Goal: Transaction & Acquisition: Book appointment/travel/reservation

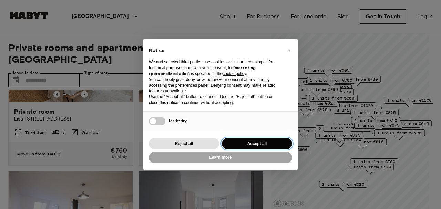
drag, startPoint x: 0, startPoint y: 0, endPoint x: 254, endPoint y: 144, distance: 292.4
click at [254, 144] on button "Accept all" at bounding box center [257, 143] width 70 height 11
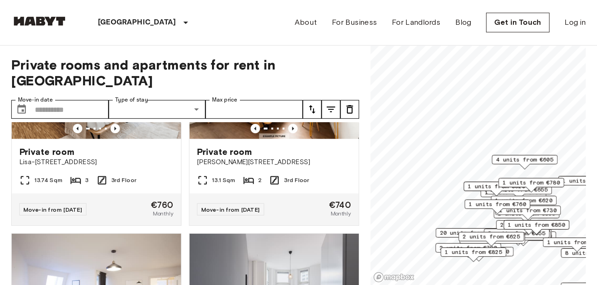
scroll to position [77, 0]
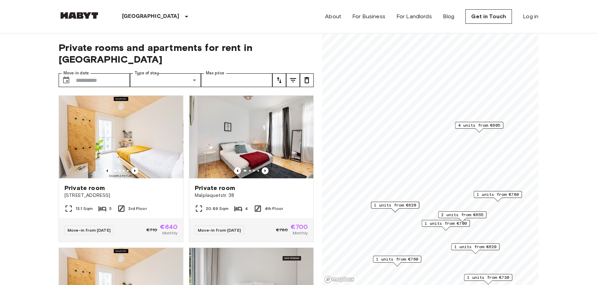
click at [441, 125] on span "4 units from €605" at bounding box center [479, 125] width 42 height 6
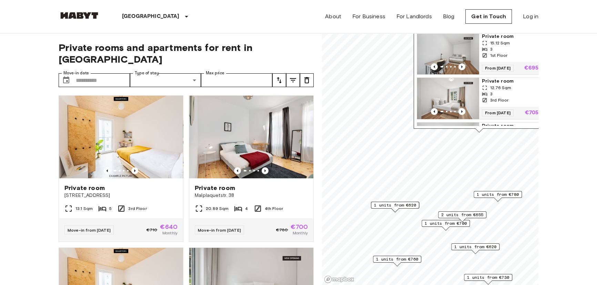
click at [441, 41] on span "15.12 Sqm" at bounding box center [500, 43] width 20 height 6
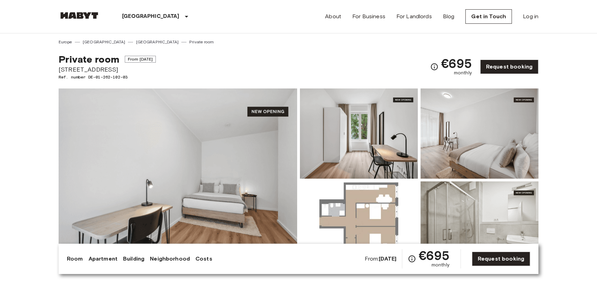
drag, startPoint x: 0, startPoint y: 0, endPoint x: 240, endPoint y: 189, distance: 305.3
click at [240, 189] on img at bounding box center [178, 180] width 239 height 183
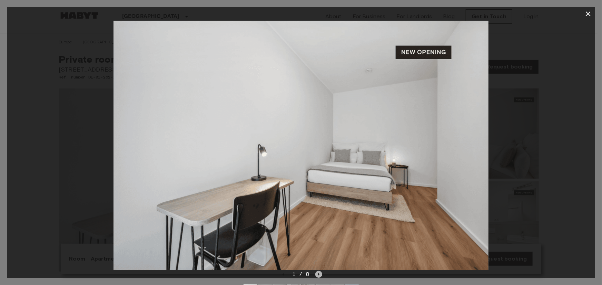
click at [320, 274] on icon "Next image" at bounding box center [318, 274] width 7 height 7
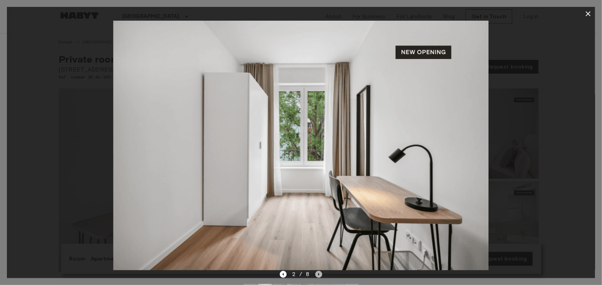
click at [320, 274] on icon "Next image" at bounding box center [318, 274] width 7 height 7
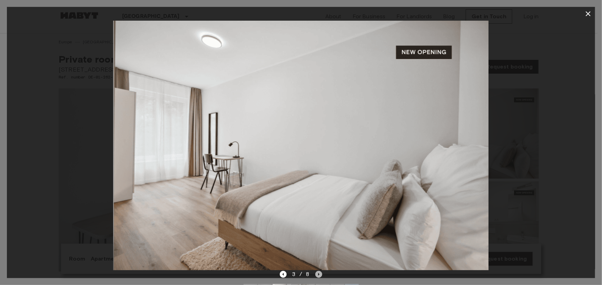
click at [320, 274] on icon "Next image" at bounding box center [318, 274] width 7 height 7
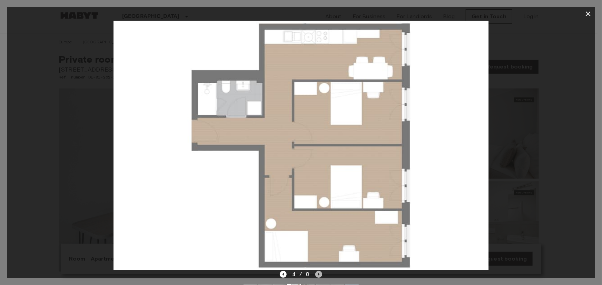
click at [320, 275] on icon "Next image" at bounding box center [318, 274] width 7 height 7
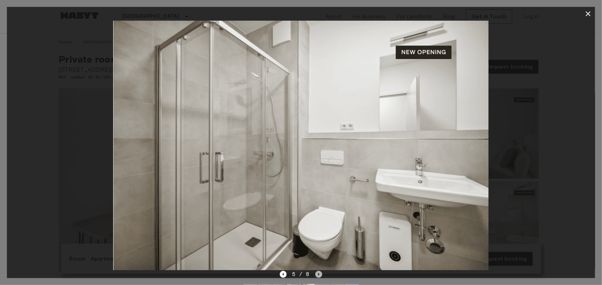
click at [320, 275] on icon "Next image" at bounding box center [318, 274] width 7 height 7
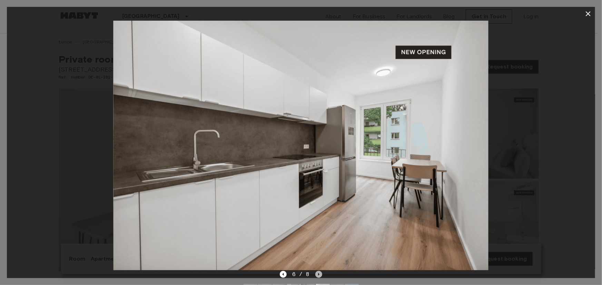
click at [320, 275] on icon "Next image" at bounding box center [318, 274] width 7 height 7
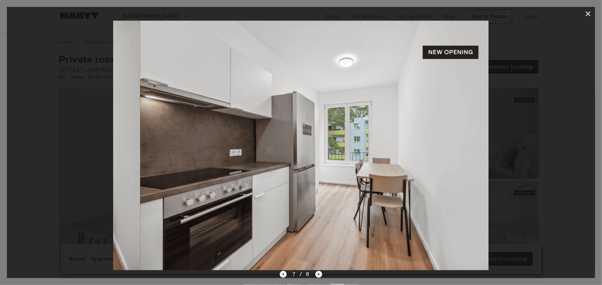
click at [320, 275] on icon "Next image" at bounding box center [318, 274] width 7 height 7
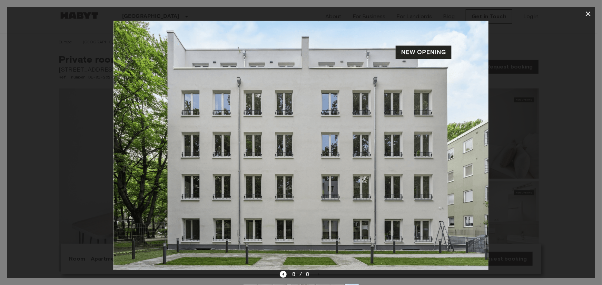
click at [320, 275] on div "8 / 8" at bounding box center [301, 275] width 42 height 8
click at [588, 15] on icon "button" at bounding box center [588, 14] width 8 height 8
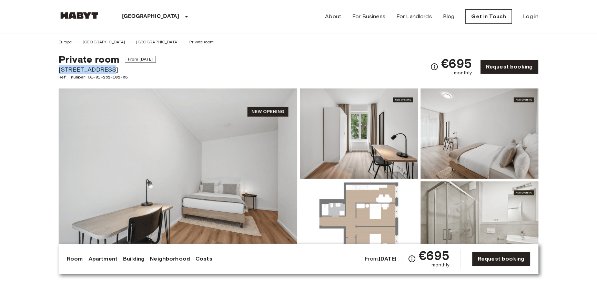
drag, startPoint x: 114, startPoint y: 68, endPoint x: 67, endPoint y: 70, distance: 47.6
click at [59, 68] on span "[STREET_ADDRESS]" at bounding box center [107, 69] width 97 height 9
